Goal: Navigation & Orientation: Understand site structure

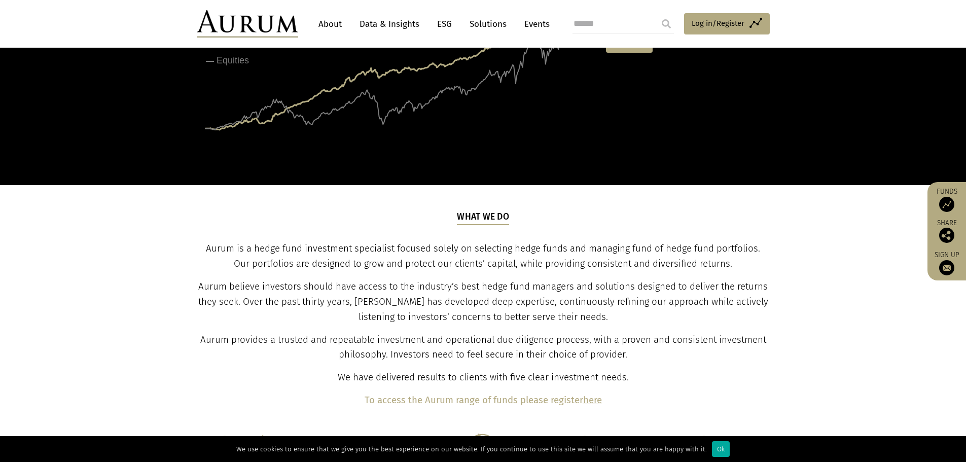
scroll to position [203, 0]
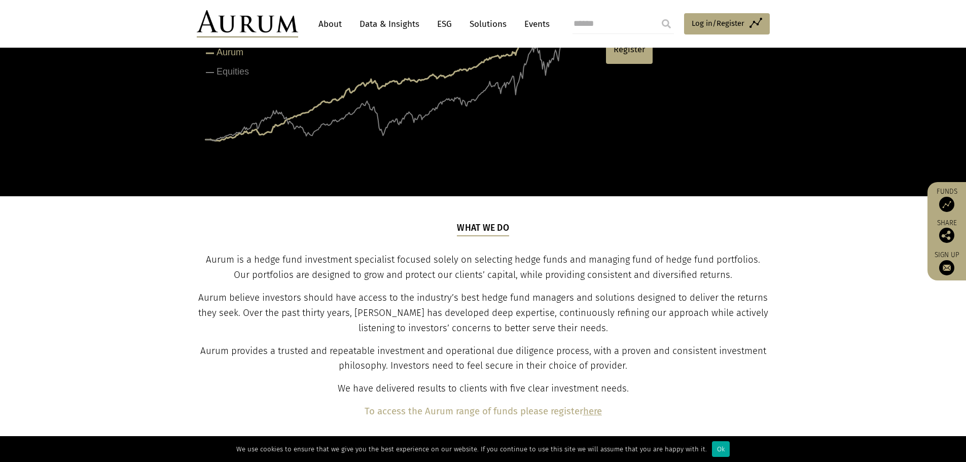
click at [479, 25] on link "Solutions" at bounding box center [487, 24] width 47 height 19
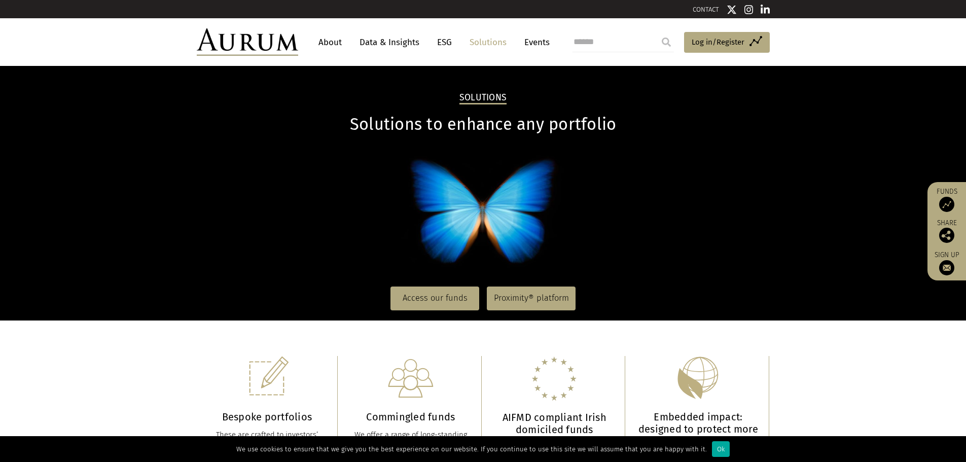
click at [388, 45] on link "Data & Insights" at bounding box center [389, 42] width 70 height 19
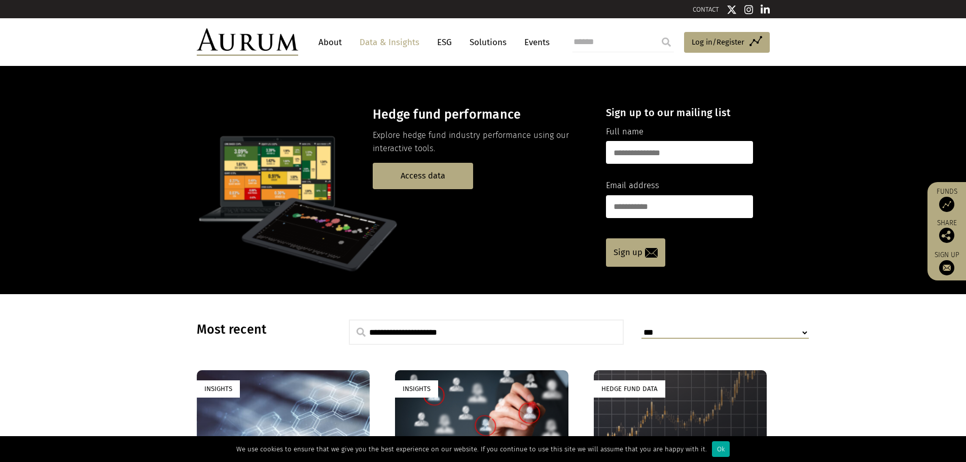
click at [329, 41] on link "About" at bounding box center [329, 42] width 33 height 19
